Goal: Information Seeking & Learning: Learn about a topic

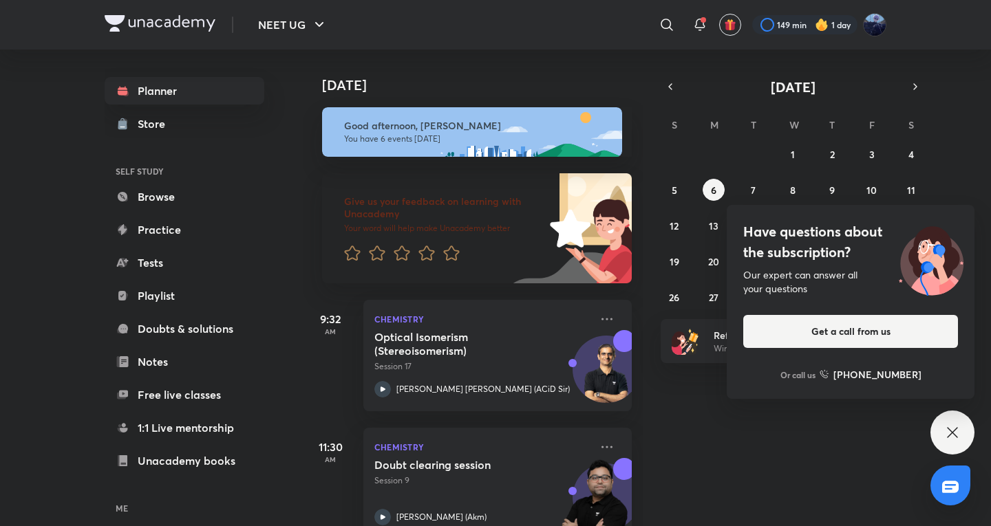
scroll to position [453, 0]
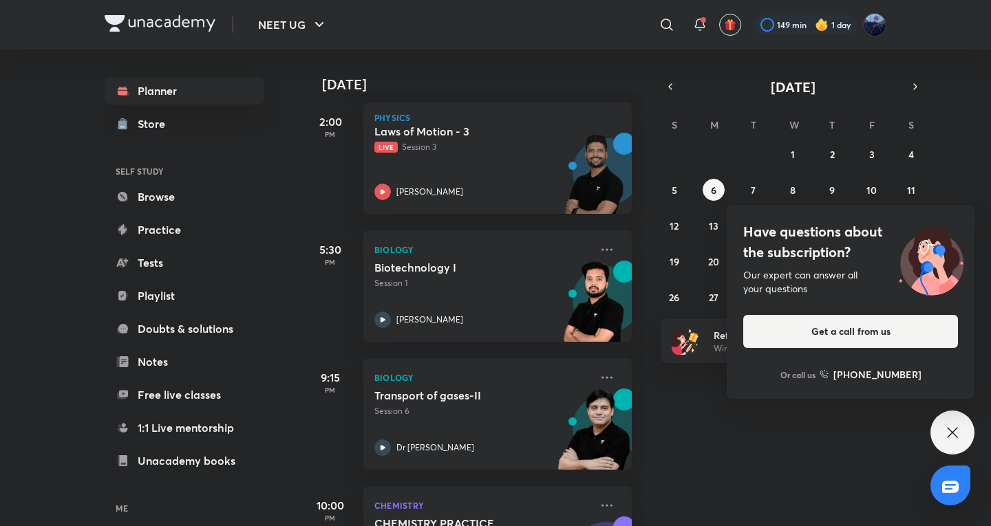
click at [952, 421] on div "Have questions about the subscription? Our expert can answer all your questions…" at bounding box center [952, 433] width 44 height 44
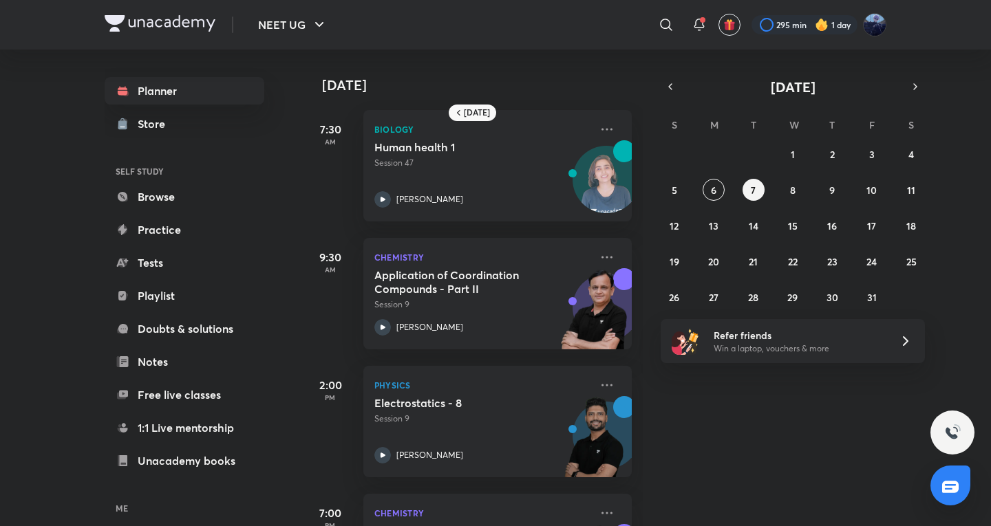
click at [721, 179] on div "28 29 30 1 2 3 4 5 6 7 8 9 10 11 12 13 14 15 16 17 18 19 20 21 22 23 24 25 26 2…" at bounding box center [793, 225] width 264 height 165
click at [715, 189] on abbr "6" at bounding box center [714, 190] width 6 height 13
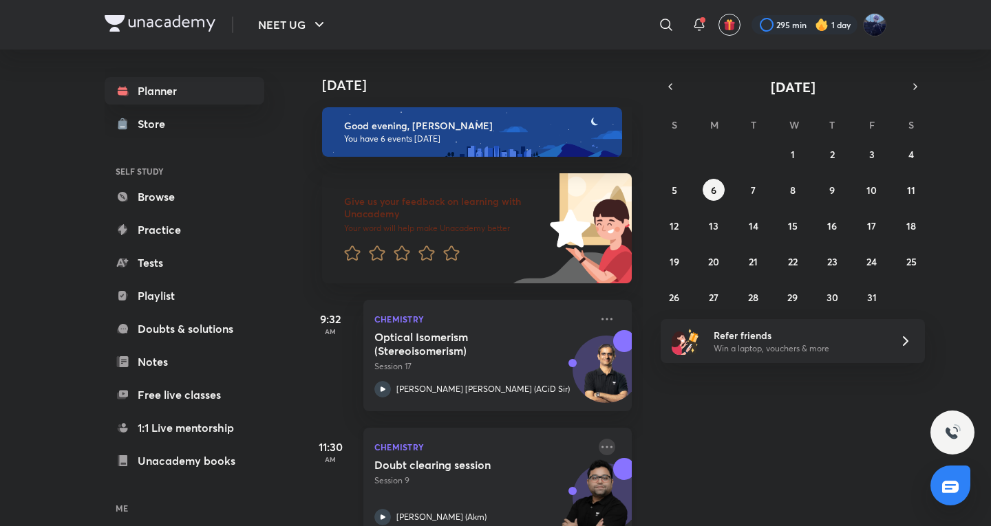
click at [599, 451] on icon at bounding box center [607, 447] width 17 height 17
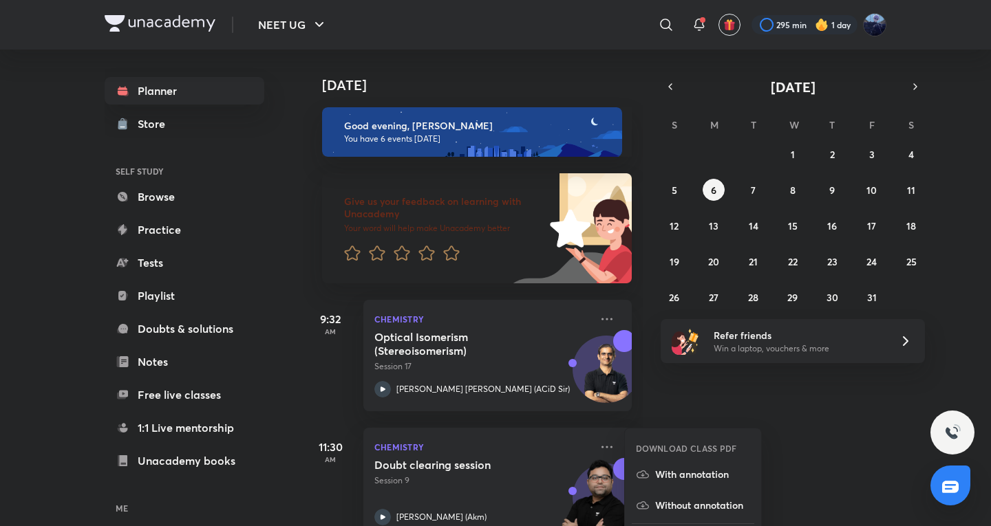
click at [746, 363] on div "Refer friends Win a laptop, vouchers & more" at bounding box center [793, 341] width 264 height 44
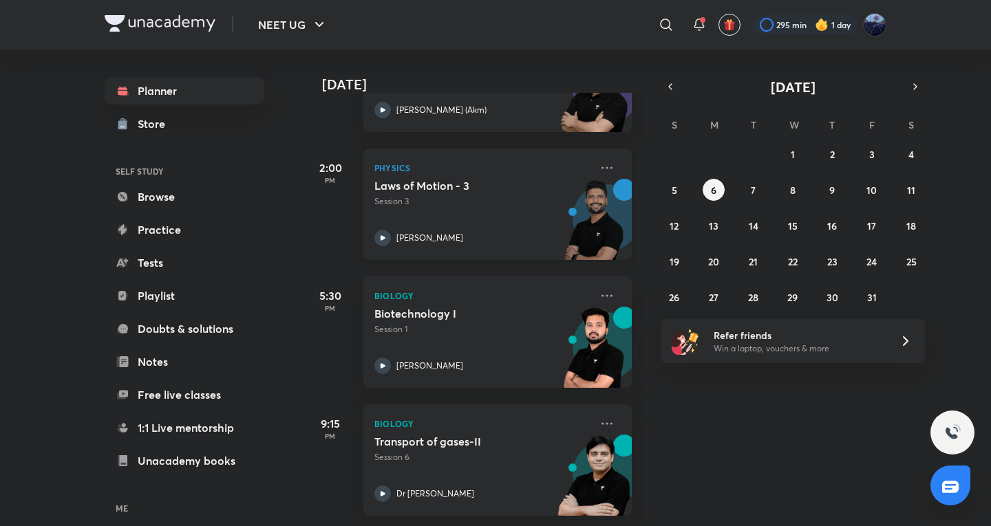
scroll to position [459, 0]
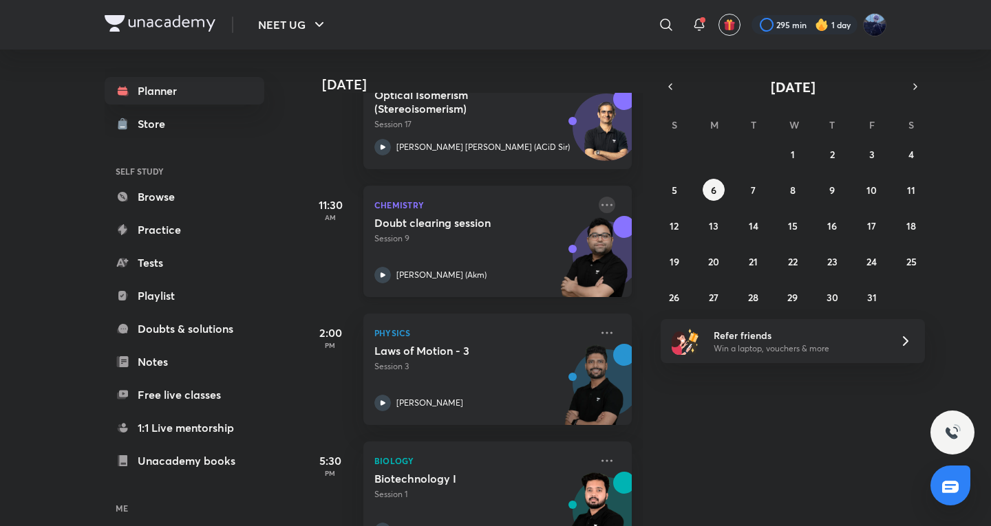
scroll to position [229, 0]
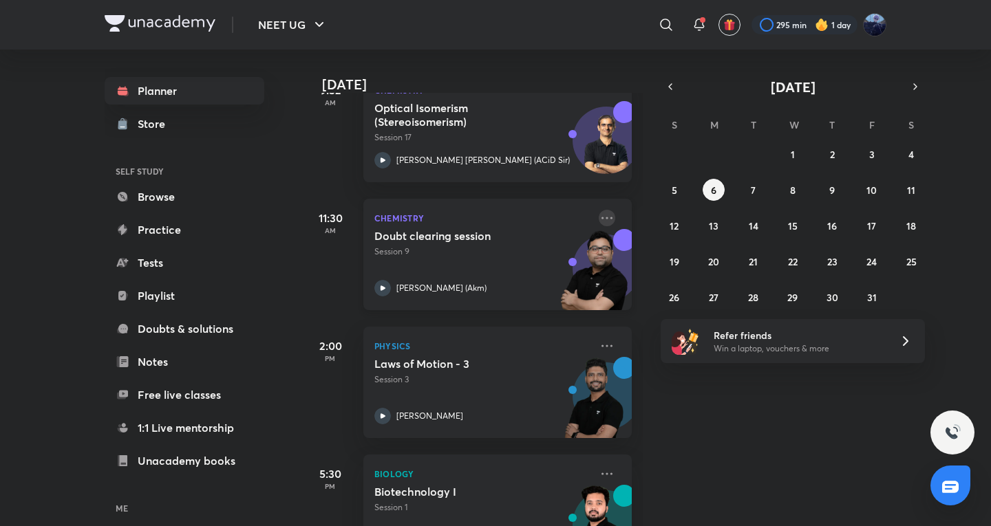
click at [599, 217] on icon at bounding box center [607, 218] width 17 height 17
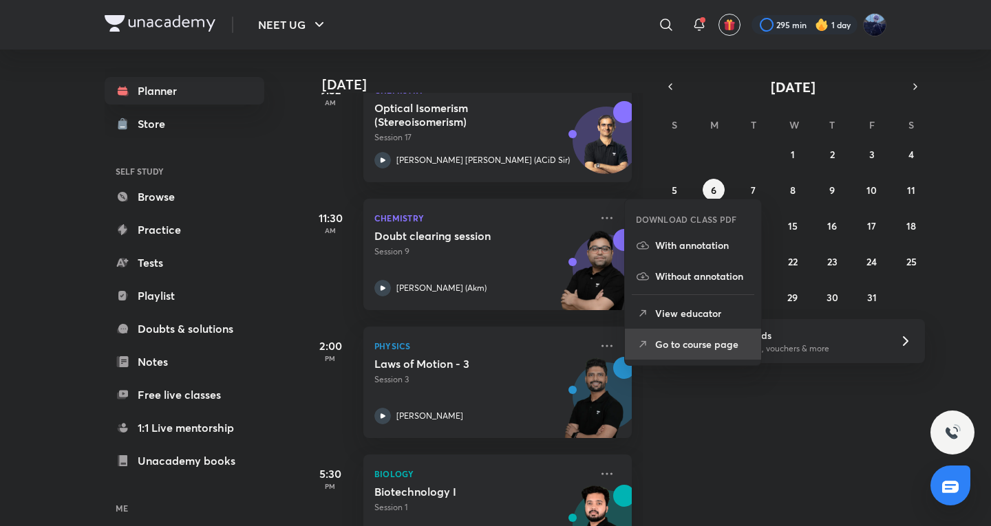
click at [694, 350] on p "Go to course page" at bounding box center [702, 344] width 95 height 14
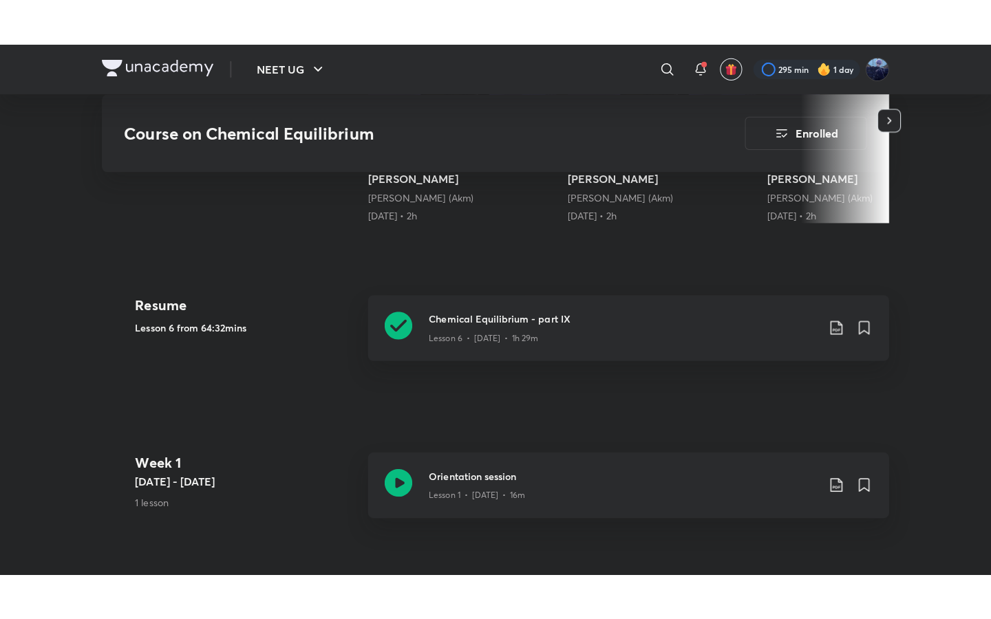
scroll to position [1289, 0]
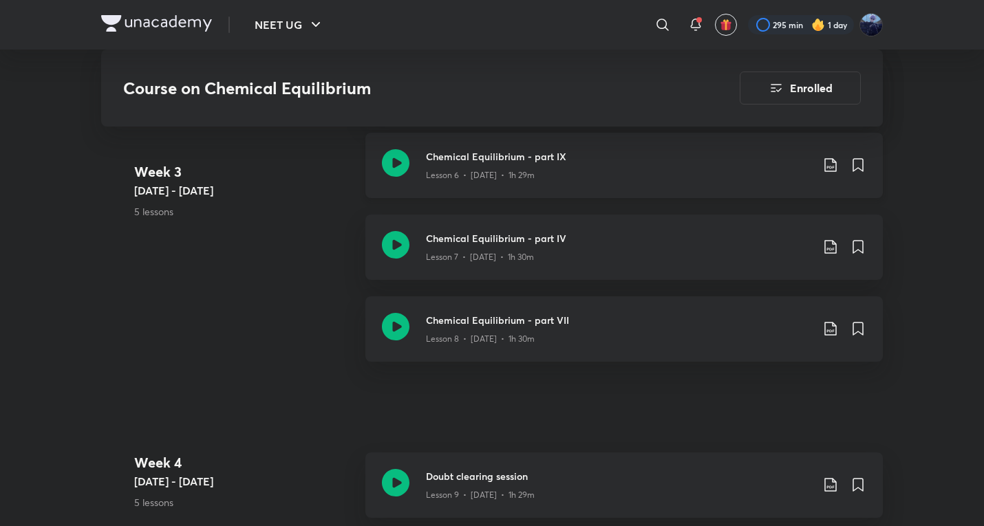
click at [476, 174] on div "Chemical Equilibrium - part IX Lesson 6 • [DATE] • 1h 29m" at bounding box center [623, 165] width 517 height 65
